Goal: Contribute content: Contribute content

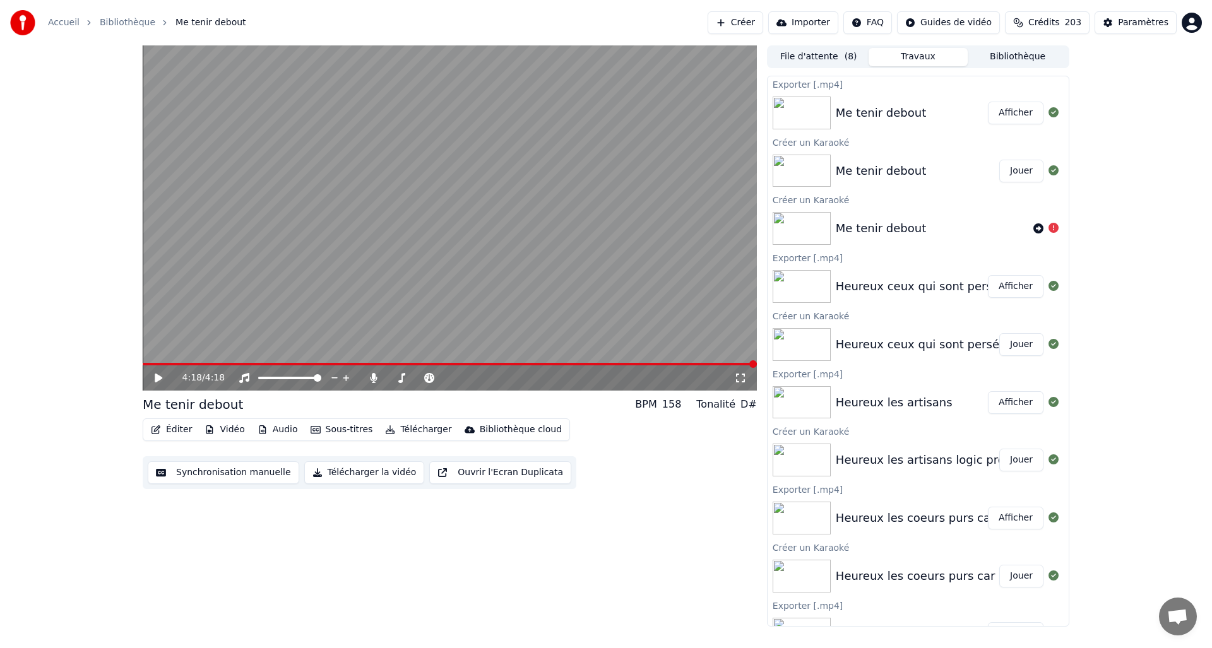
click at [754, 25] on button "Créer" at bounding box center [736, 22] width 56 height 23
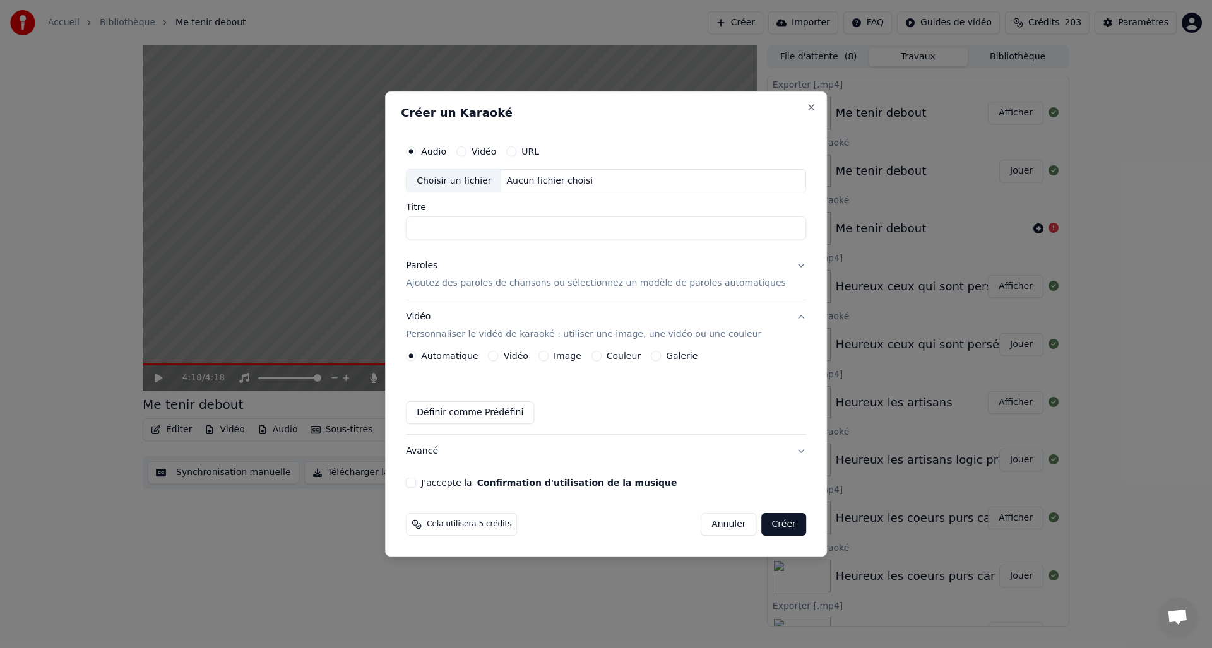
click at [449, 177] on div "Choisir un fichier" at bounding box center [454, 181] width 95 height 23
click at [460, 182] on div "Choisir un fichier" at bounding box center [454, 181] width 95 height 23
drag, startPoint x: 717, startPoint y: 524, endPoint x: 805, endPoint y: 544, distance: 90.5
click at [716, 524] on button "Annuler" at bounding box center [729, 524] width 56 height 23
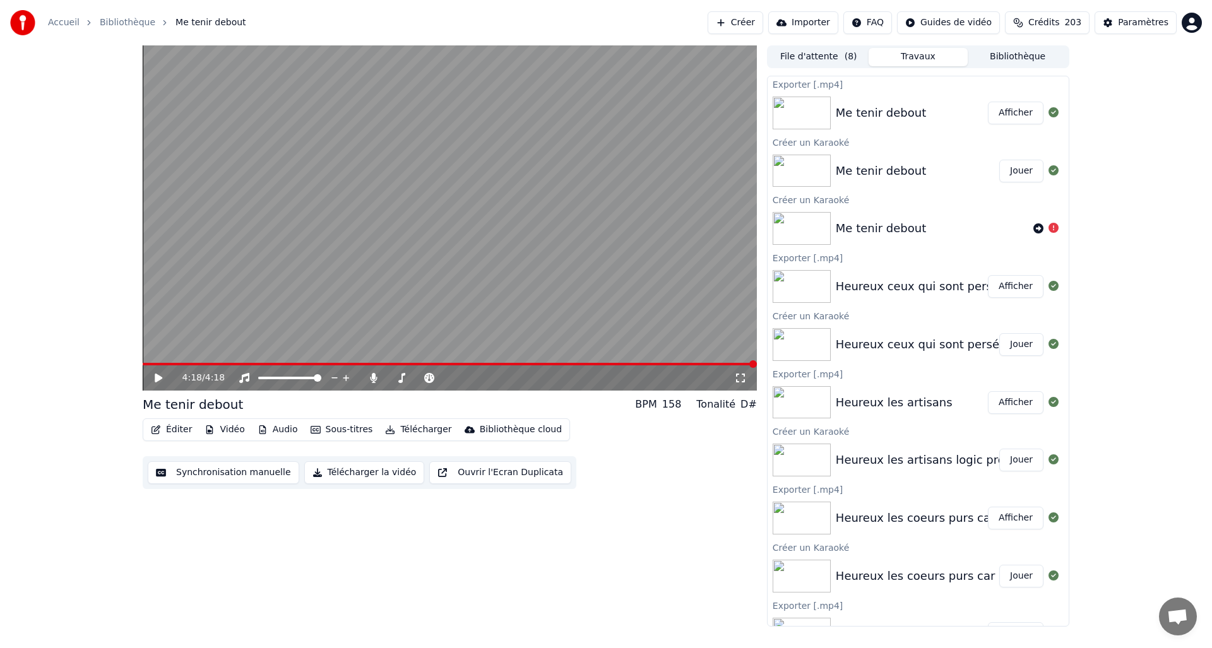
click at [739, 26] on button "Créer" at bounding box center [736, 22] width 56 height 23
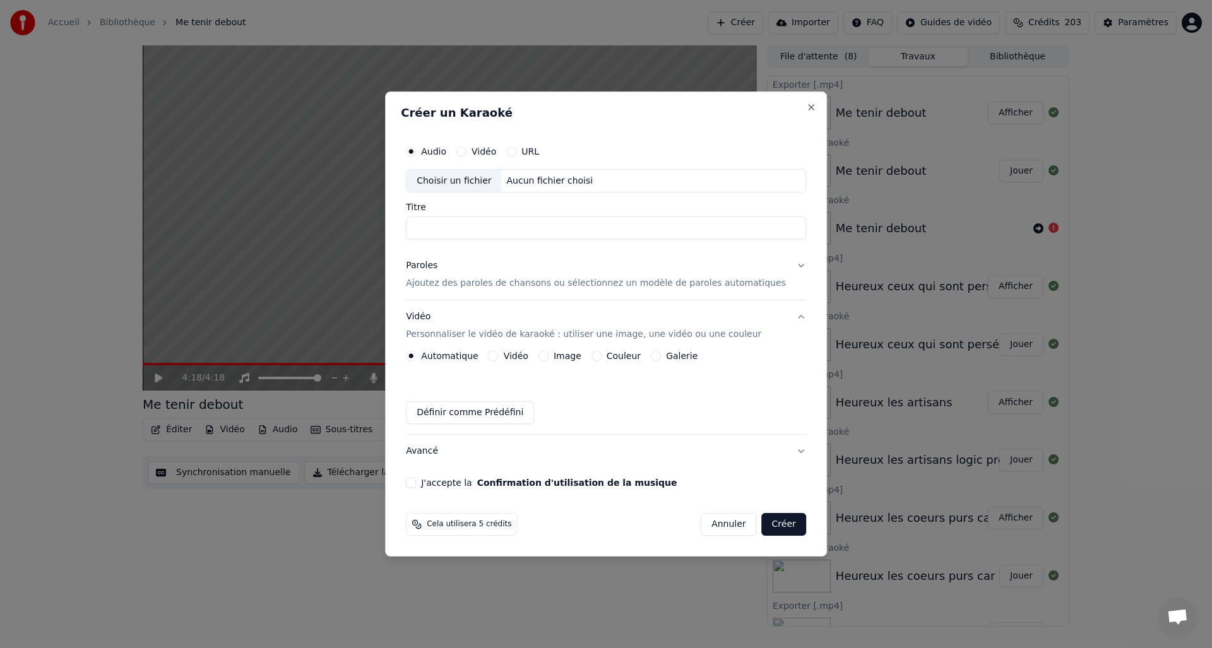
click at [458, 177] on div "Choisir un fichier" at bounding box center [454, 181] width 95 height 23
type input "**********"
click at [429, 265] on div "Paroles" at bounding box center [422, 266] width 32 height 13
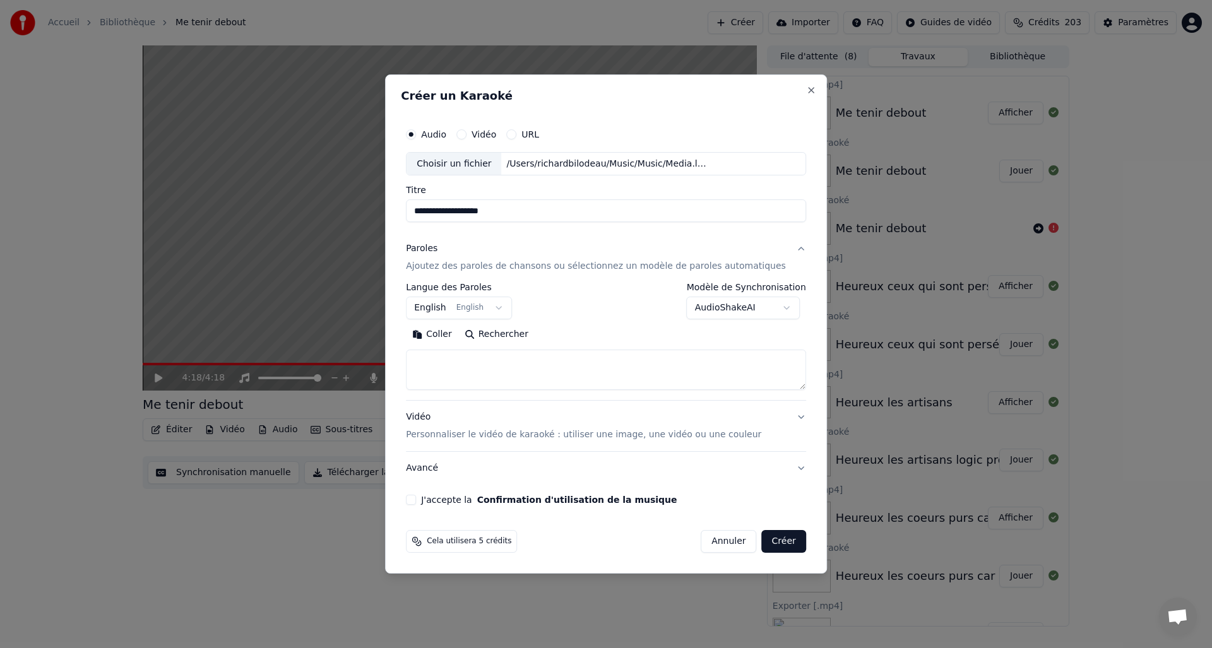
click at [450, 336] on button "Coller" at bounding box center [432, 335] width 52 height 20
click at [432, 357] on textarea at bounding box center [594, 370] width 377 height 40
click at [556, 366] on textarea at bounding box center [594, 370] width 377 height 40
click at [491, 374] on textarea at bounding box center [594, 370] width 377 height 40
click at [519, 352] on textarea at bounding box center [594, 370] width 377 height 40
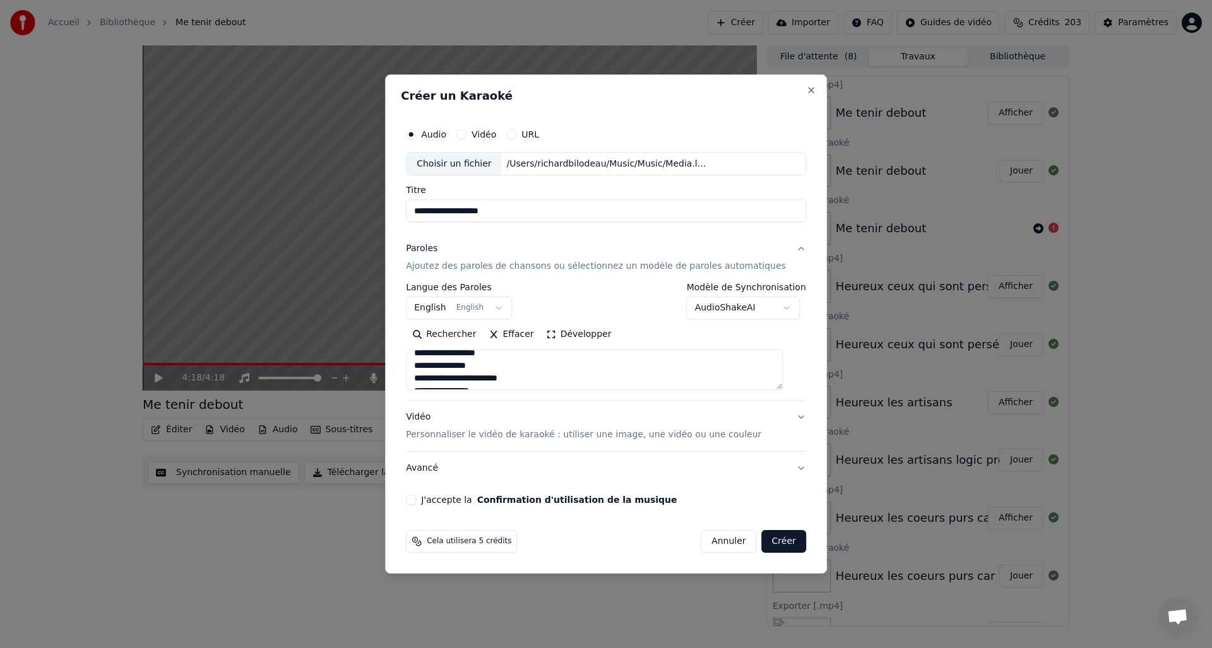
scroll to position [78, 0]
click at [513, 363] on textarea at bounding box center [594, 370] width 377 height 40
drag, startPoint x: 502, startPoint y: 372, endPoint x: 514, endPoint y: 371, distance: 12.1
click at [502, 372] on textarea at bounding box center [594, 370] width 377 height 40
click at [540, 384] on textarea at bounding box center [594, 370] width 377 height 40
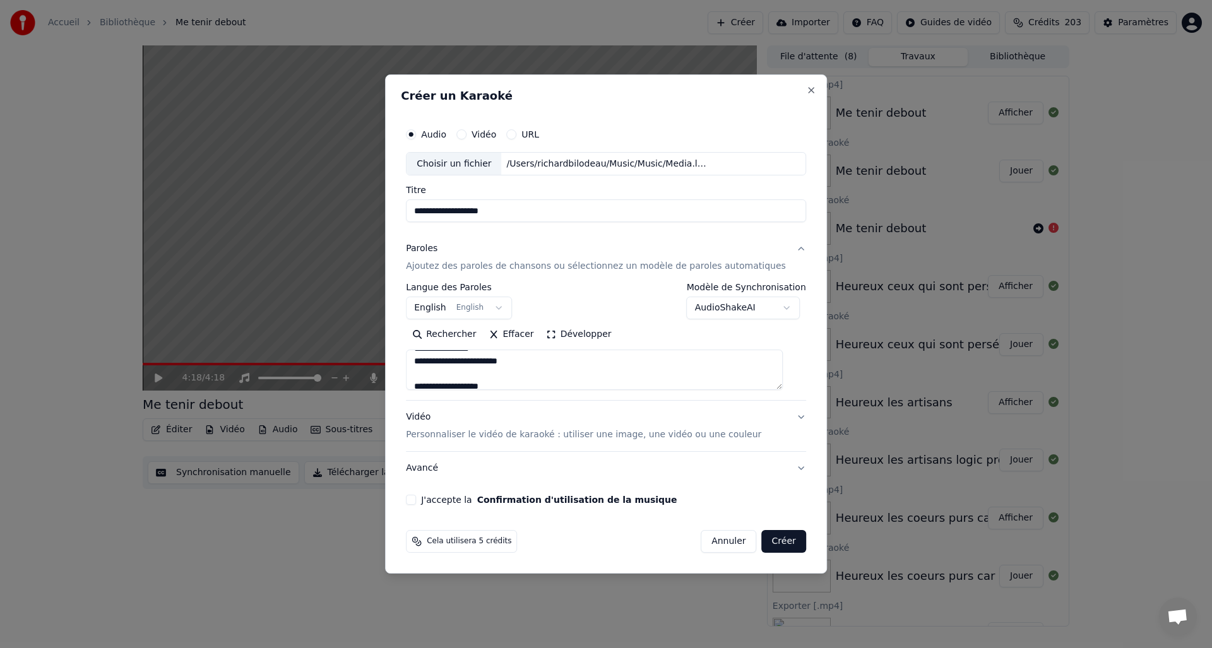
click at [511, 354] on textarea at bounding box center [594, 370] width 377 height 40
drag, startPoint x: 542, startPoint y: 368, endPoint x: 549, endPoint y: 368, distance: 6.9
click at [542, 368] on textarea at bounding box center [594, 370] width 377 height 40
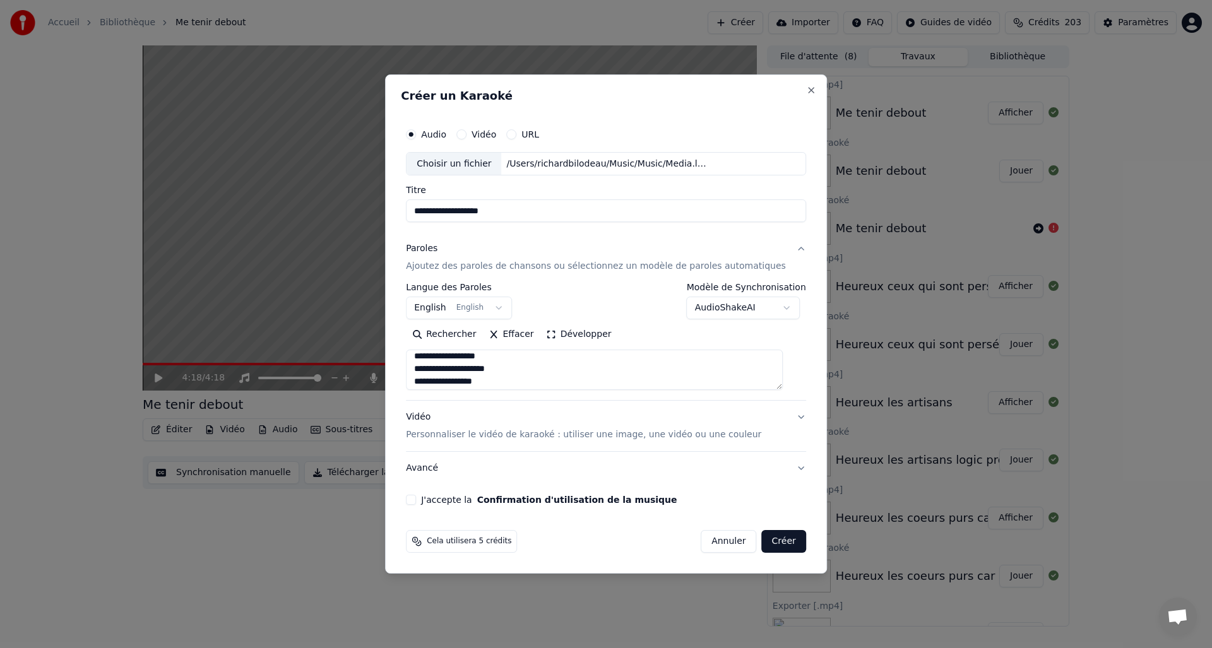
click at [519, 371] on textarea at bounding box center [594, 370] width 377 height 40
click at [520, 374] on textarea at bounding box center [594, 370] width 377 height 40
click at [482, 364] on textarea at bounding box center [594, 370] width 377 height 40
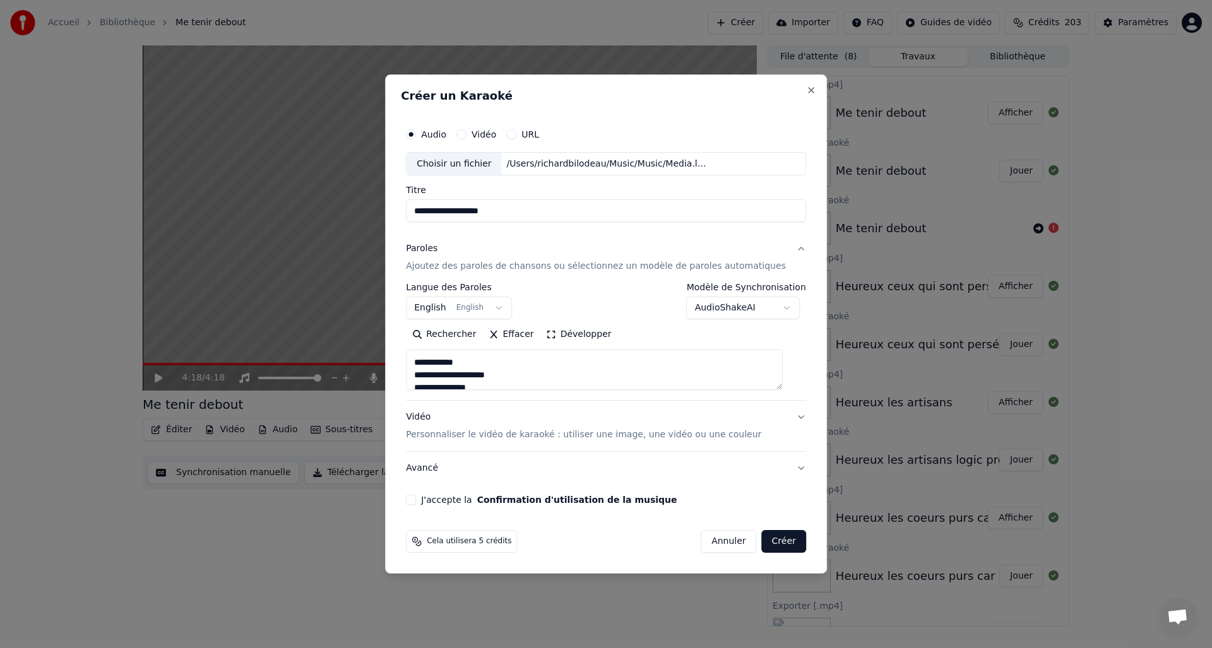
click at [514, 375] on textarea at bounding box center [594, 370] width 377 height 40
click at [543, 362] on textarea at bounding box center [594, 370] width 377 height 40
click at [501, 372] on textarea at bounding box center [594, 370] width 377 height 40
drag, startPoint x: 538, startPoint y: 382, endPoint x: 547, endPoint y: 381, distance: 8.9
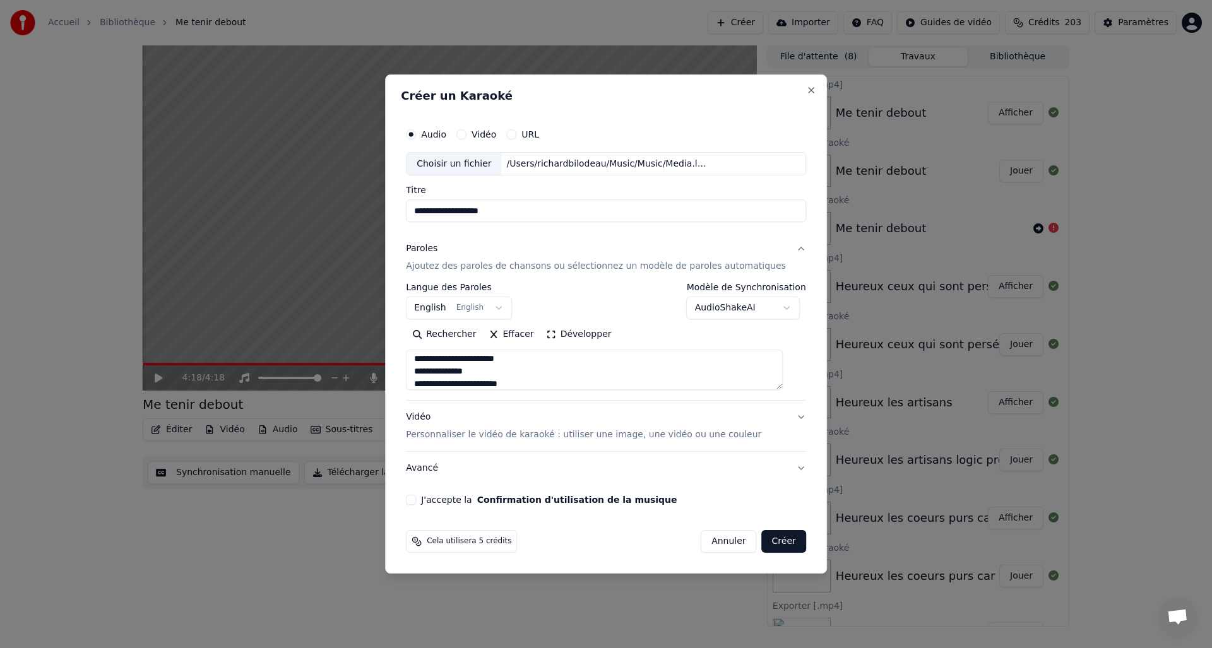
click at [538, 382] on textarea at bounding box center [594, 370] width 377 height 40
click at [531, 376] on textarea at bounding box center [594, 370] width 377 height 40
click at [499, 383] on textarea at bounding box center [594, 370] width 377 height 40
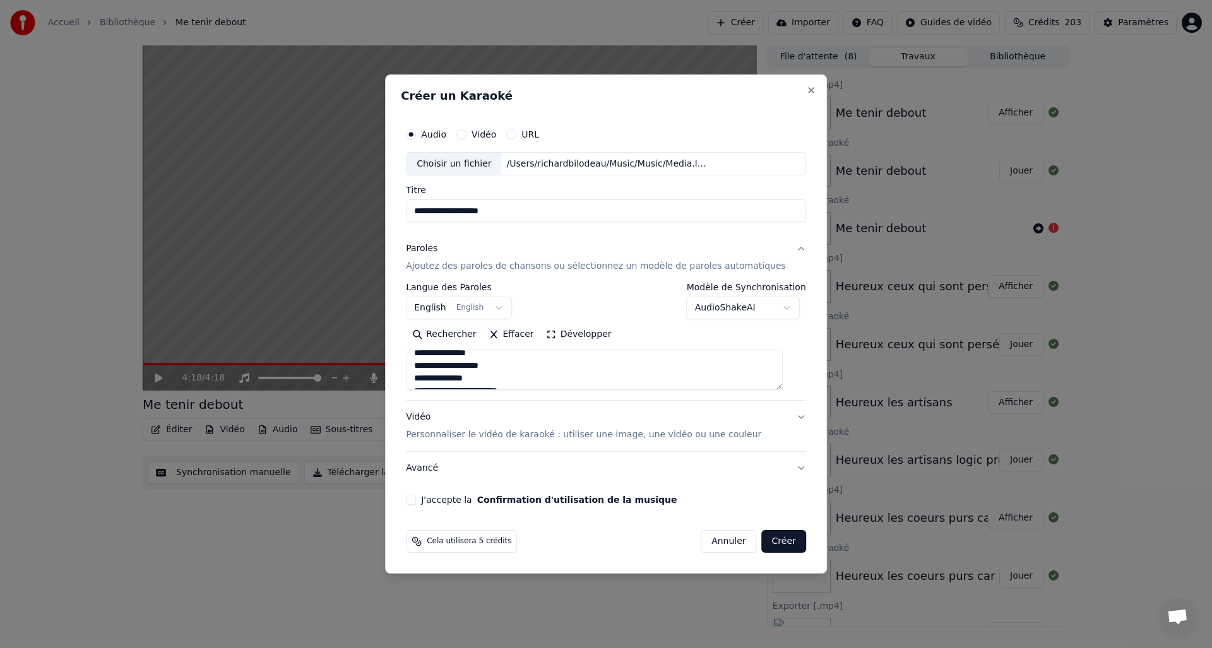
scroll to position [466, 0]
click at [541, 374] on textarea at bounding box center [594, 370] width 377 height 40
click at [503, 382] on textarea at bounding box center [594, 370] width 377 height 40
click at [541, 357] on textarea at bounding box center [594, 370] width 377 height 40
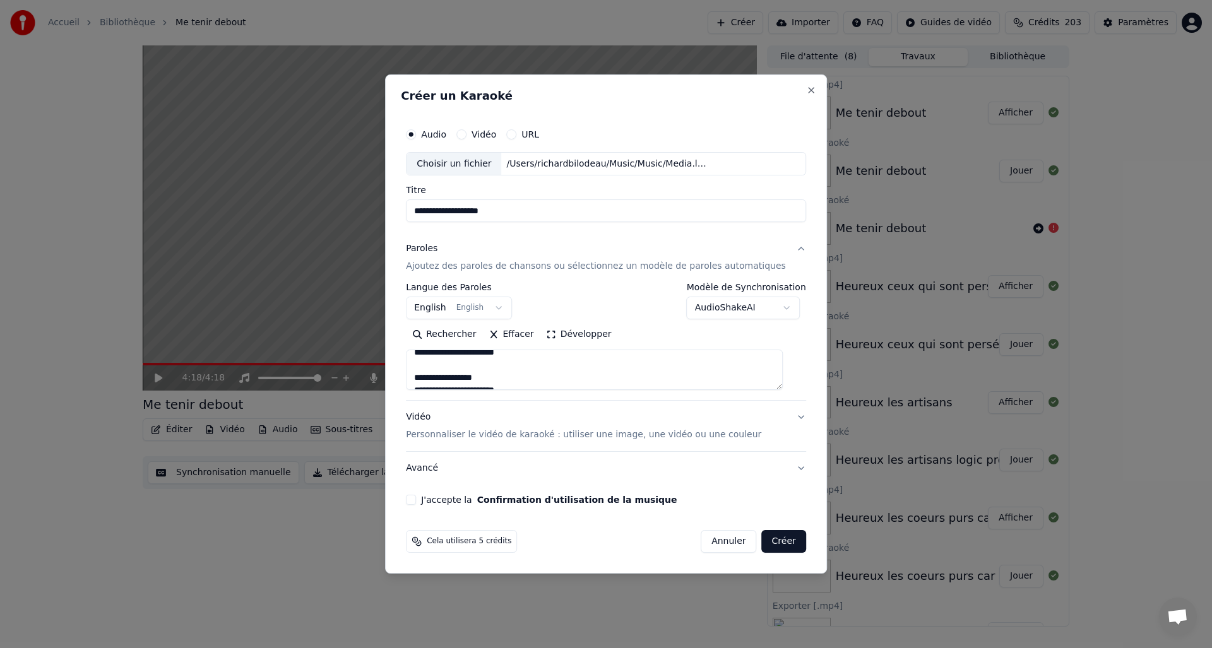
scroll to position [510, 0]
click at [518, 383] on textarea at bounding box center [594, 370] width 377 height 40
drag, startPoint x: 536, startPoint y: 360, endPoint x: 544, endPoint y: 359, distance: 7.7
click at [536, 360] on textarea at bounding box center [594, 370] width 377 height 40
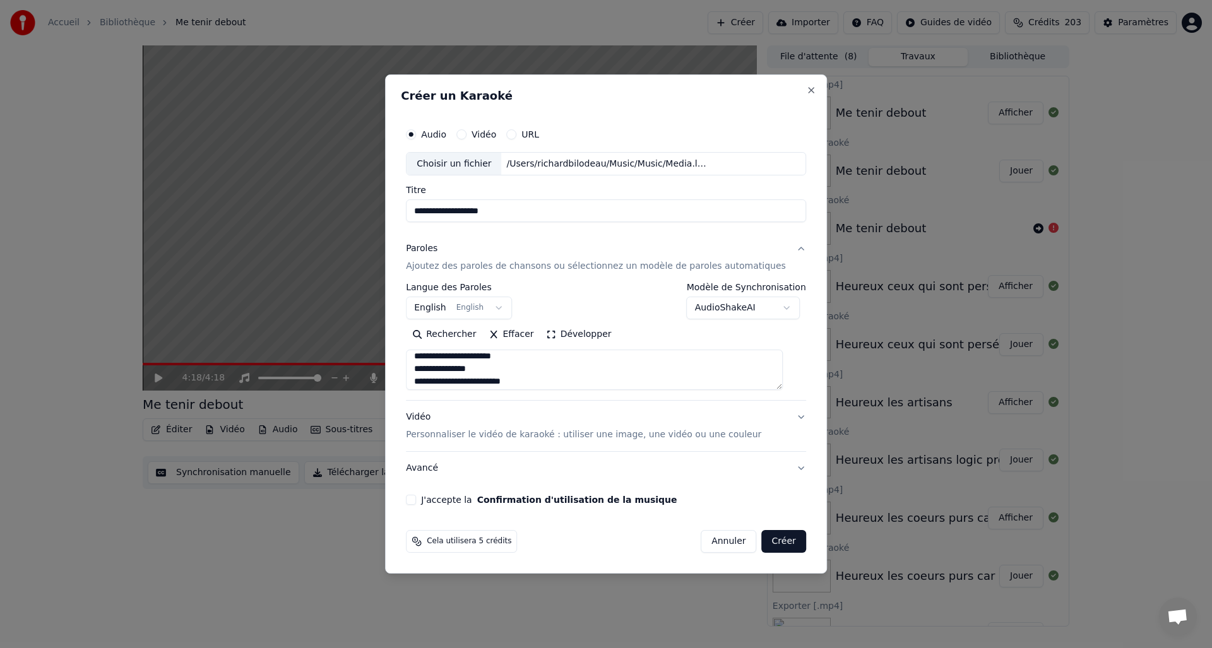
click at [544, 383] on textarea at bounding box center [594, 370] width 377 height 40
click at [521, 384] on textarea at bounding box center [594, 370] width 377 height 40
click at [509, 387] on textarea at bounding box center [594, 370] width 377 height 40
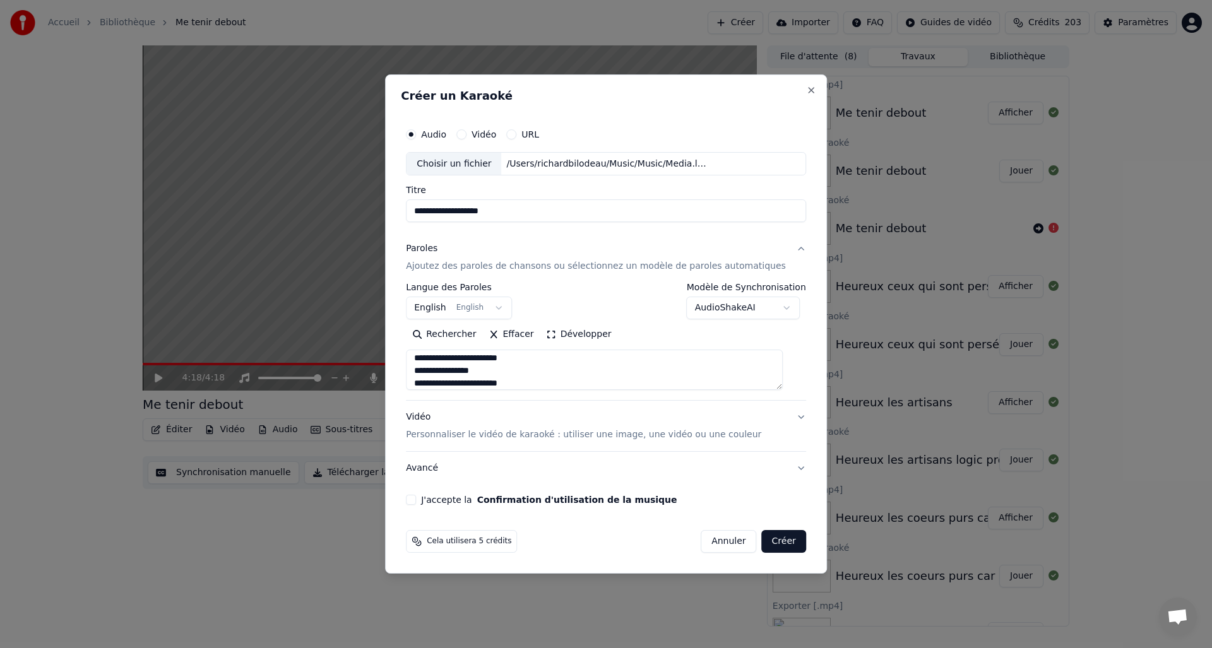
scroll to position [633, 0]
click at [543, 366] on textarea at bounding box center [594, 370] width 377 height 40
click at [506, 372] on textarea at bounding box center [594, 370] width 377 height 40
click at [540, 383] on textarea at bounding box center [594, 370] width 377 height 40
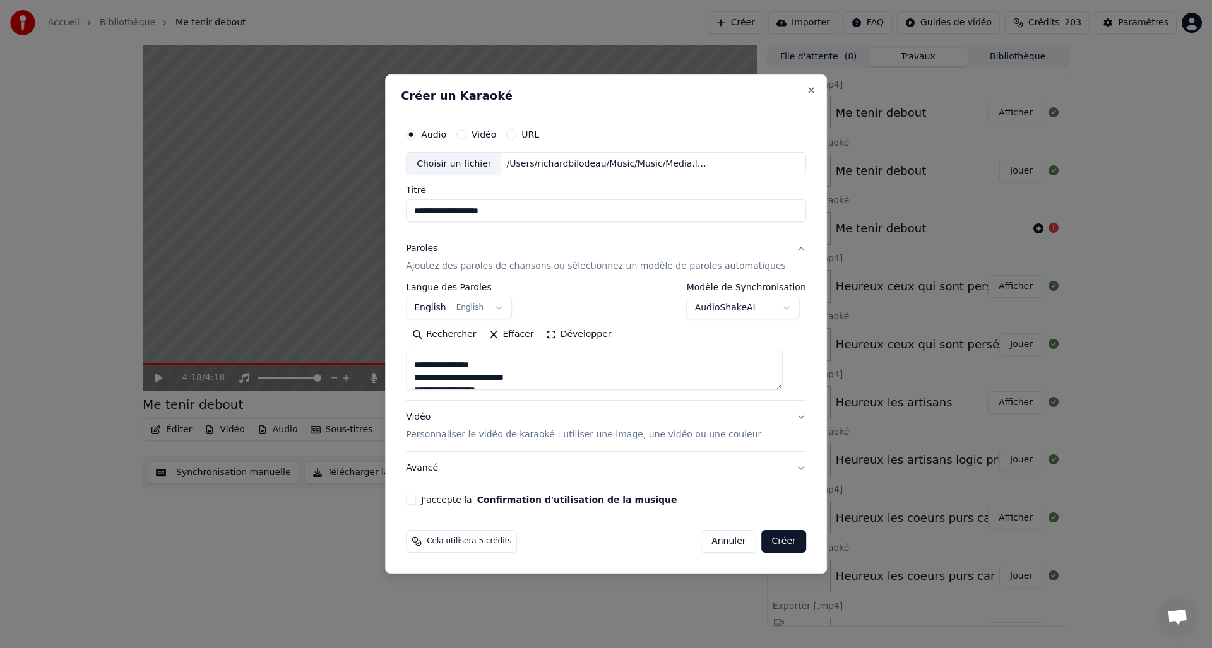
click at [496, 368] on textarea at bounding box center [594, 370] width 377 height 40
click at [538, 380] on textarea at bounding box center [594, 370] width 377 height 40
click at [510, 355] on textarea at bounding box center [594, 370] width 377 height 40
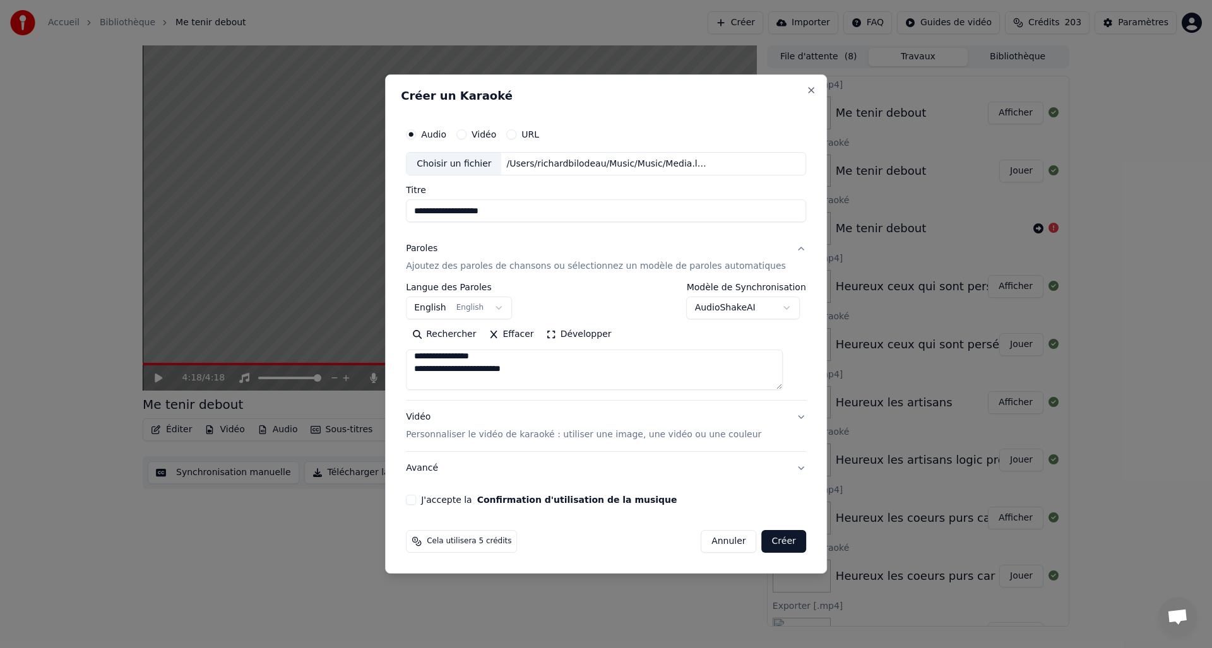
click at [549, 372] on textarea at bounding box center [594, 370] width 377 height 40
click at [511, 366] on textarea at bounding box center [594, 370] width 377 height 40
click at [506, 374] on textarea at bounding box center [594, 370] width 377 height 40
click at [537, 384] on textarea at bounding box center [594, 370] width 377 height 40
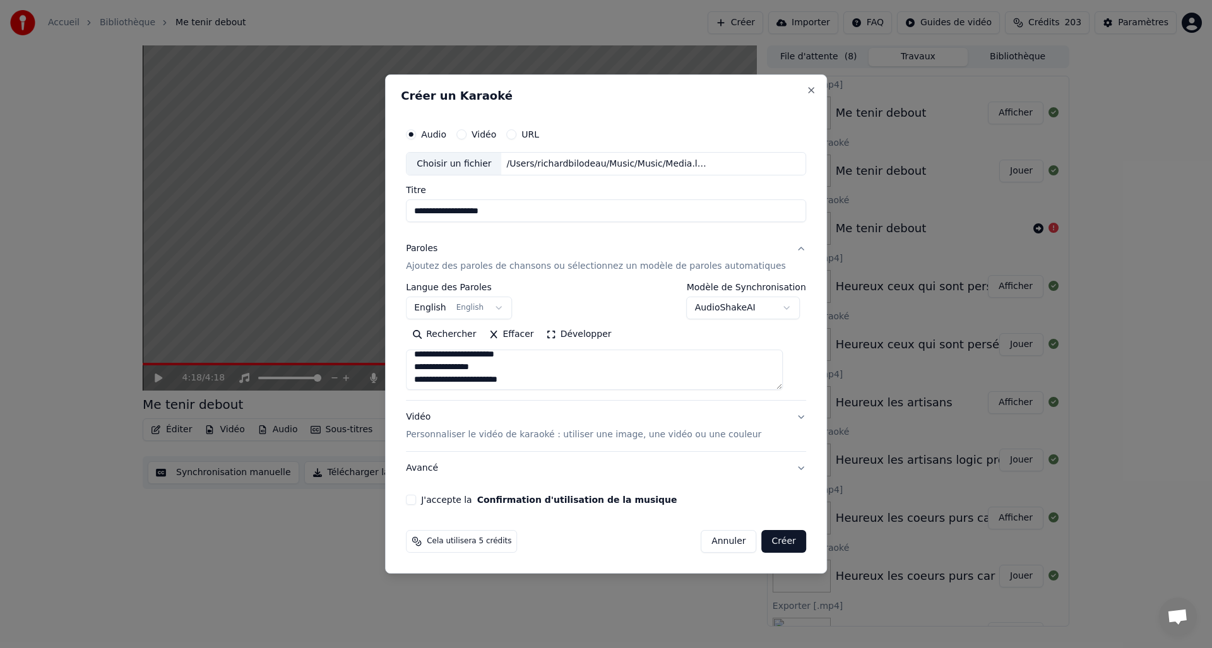
scroll to position [791, 0]
click at [499, 367] on textarea at bounding box center [594, 370] width 377 height 40
click at [538, 379] on textarea at bounding box center [594, 370] width 377 height 40
type textarea "**********"
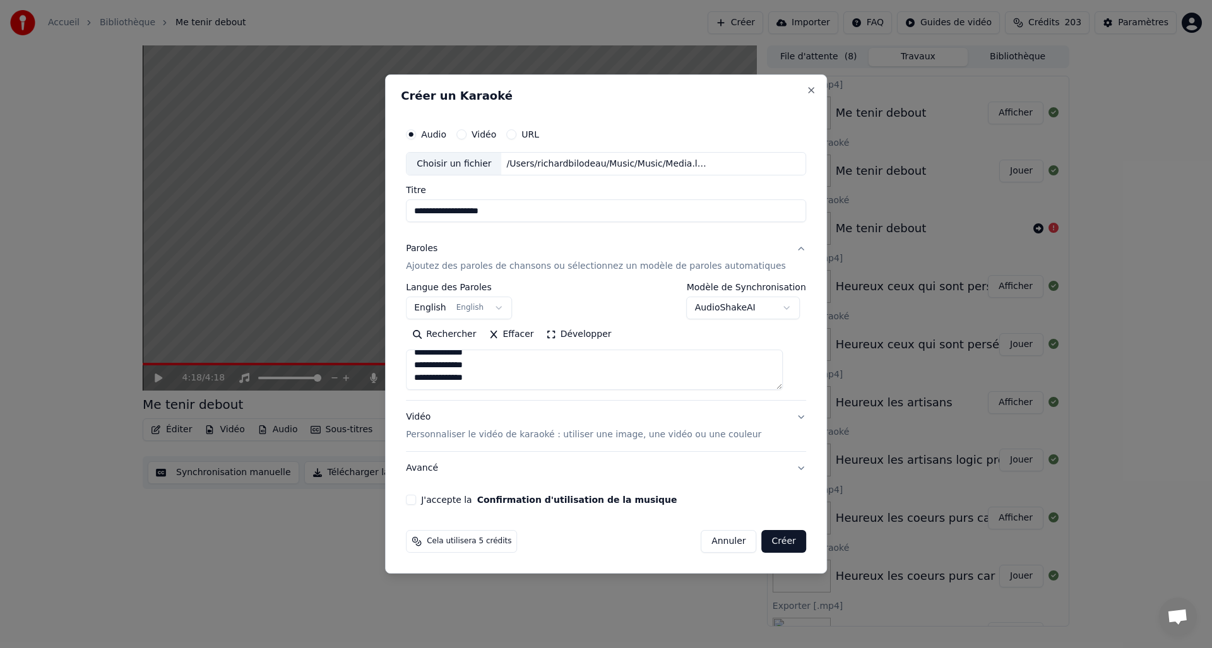
click at [431, 419] on div "Vidéo Personnaliser le vidéo de karaoké : utiliser une image, une vidéo ou une …" at bounding box center [583, 427] width 355 height 30
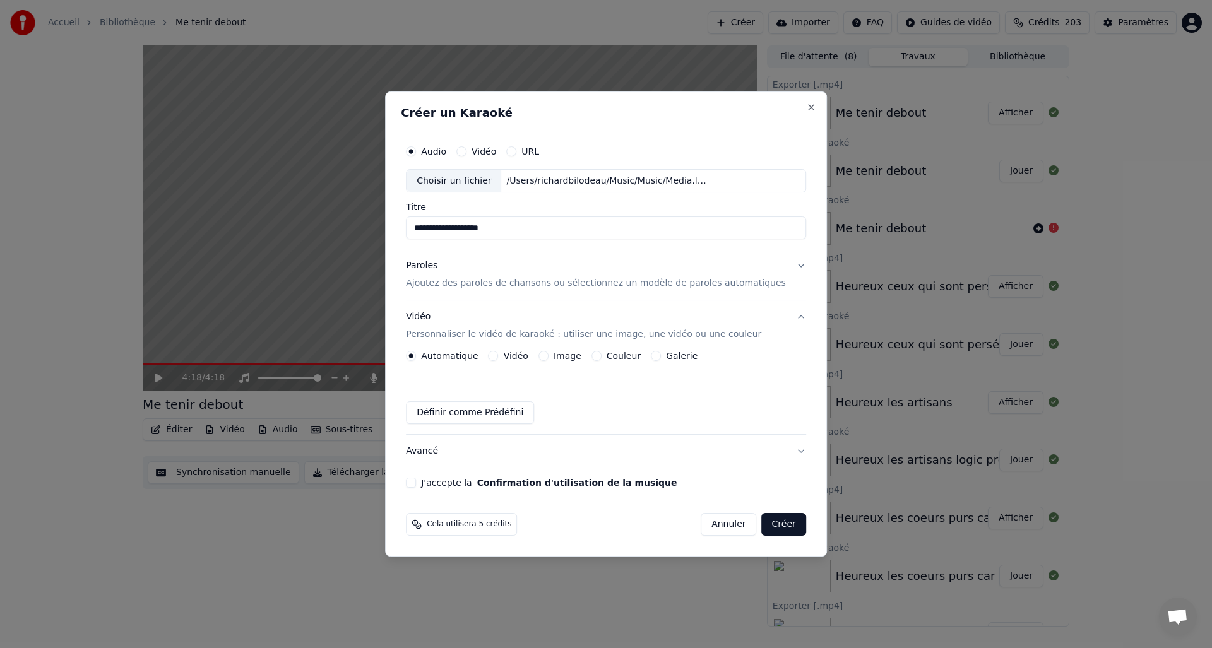
click at [549, 359] on button "Image" at bounding box center [543, 356] width 10 height 10
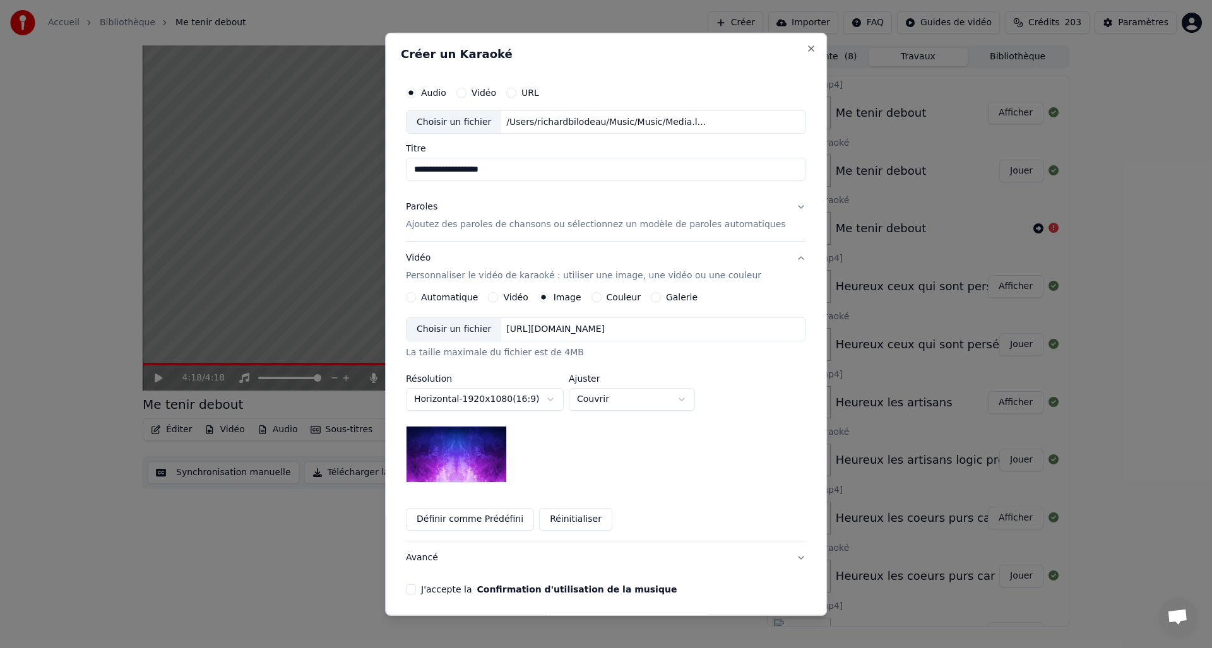
click at [458, 326] on div "Choisir un fichier" at bounding box center [454, 329] width 95 height 23
click at [427, 590] on div "J'accepte la Confirmation d'utilisation de la musique" at bounding box center [606, 590] width 400 height 10
click at [416, 589] on button "J'accepte la Confirmation d'utilisation de la musique" at bounding box center [411, 590] width 10 height 10
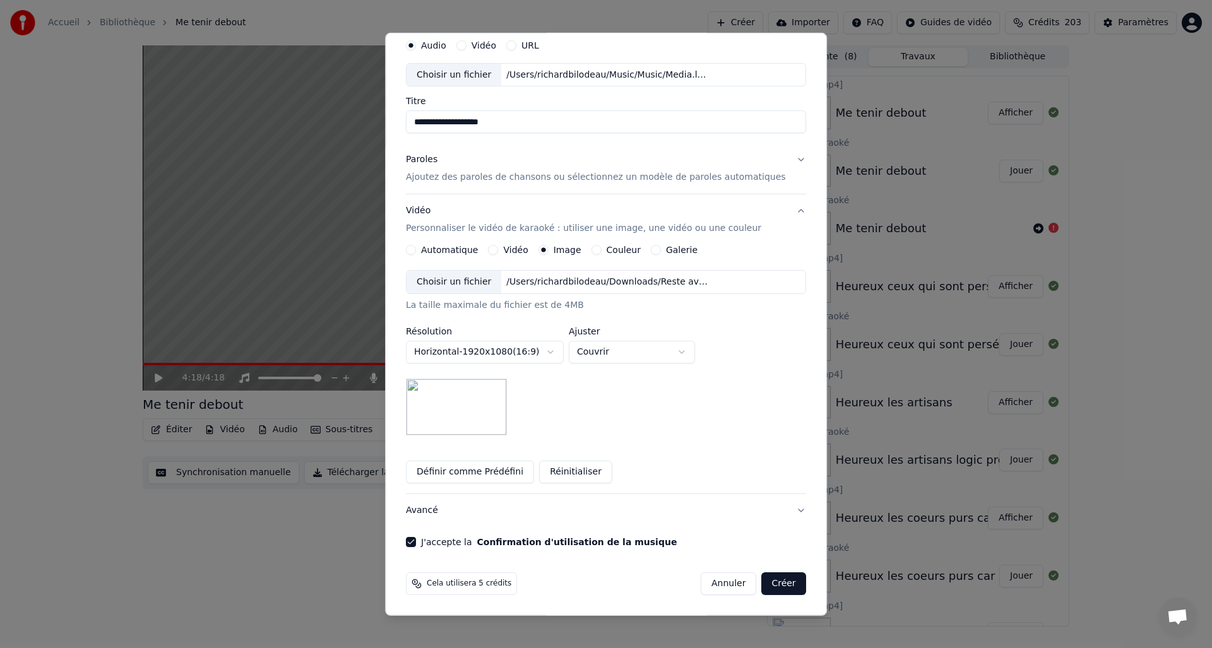
click at [766, 583] on button "Créer" at bounding box center [784, 584] width 44 height 23
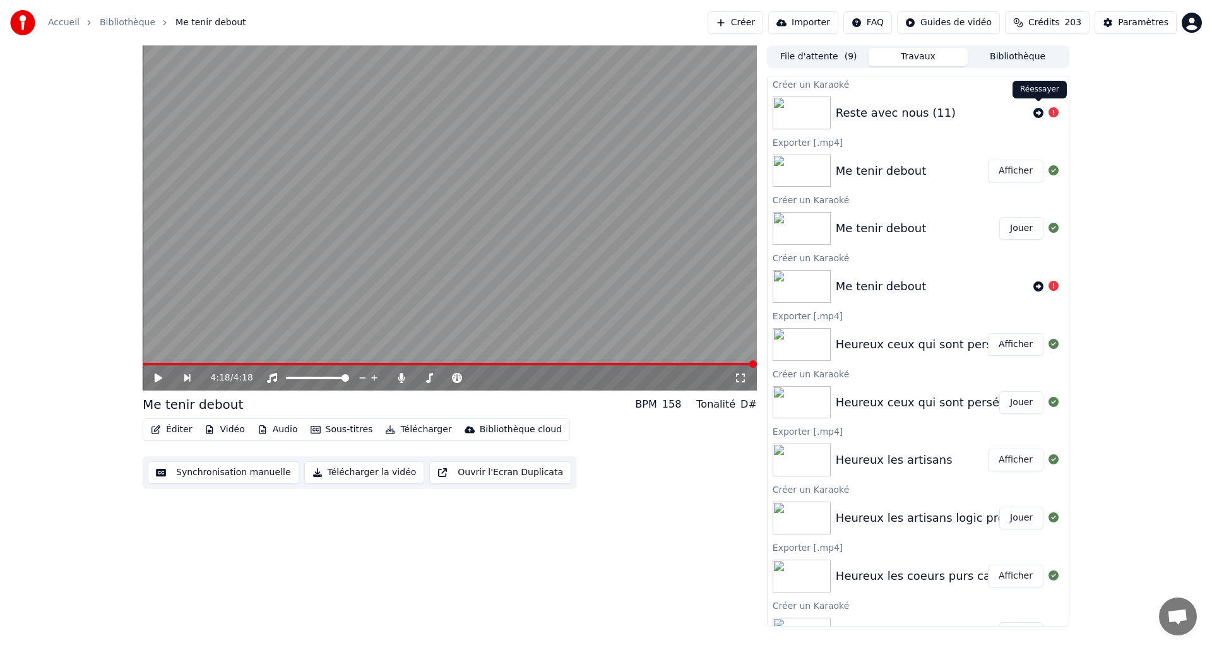
scroll to position [0, 0]
click at [1038, 113] on icon at bounding box center [1038, 110] width 10 height 10
